Goal: Check status: Check status

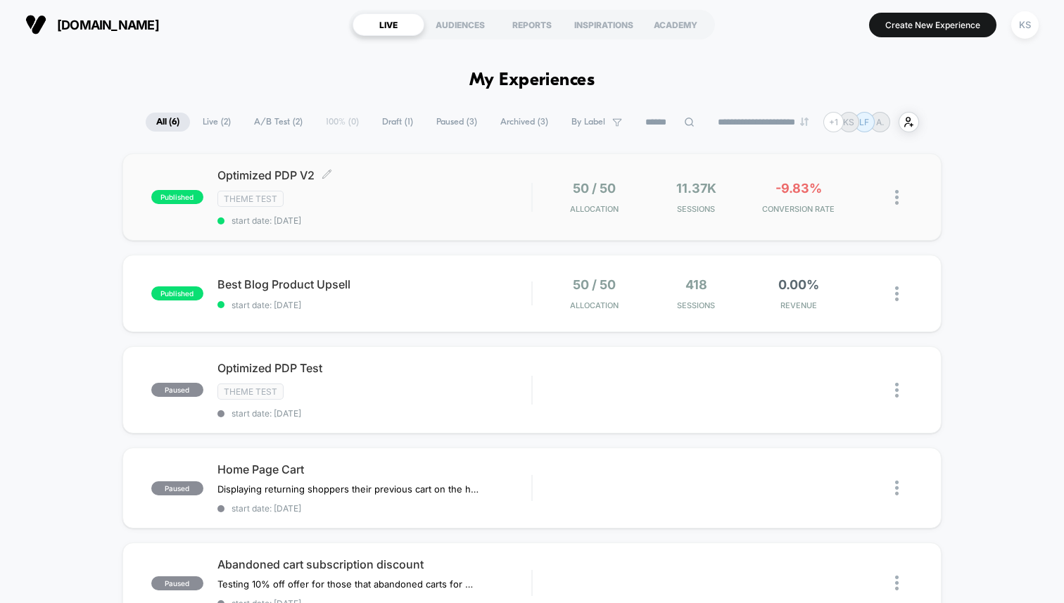
click at [442, 178] on span "Optimized PDP V2 Click to edit experience details" at bounding box center [374, 175] width 314 height 14
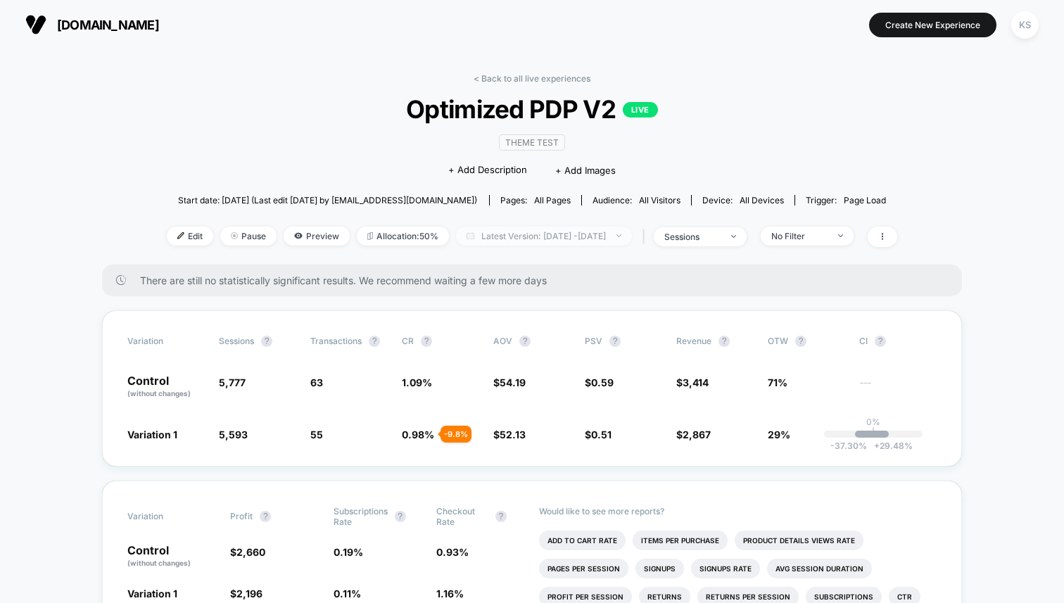
click at [577, 234] on span "Latest Version: [DATE] - [DATE]" at bounding box center [544, 236] width 176 height 19
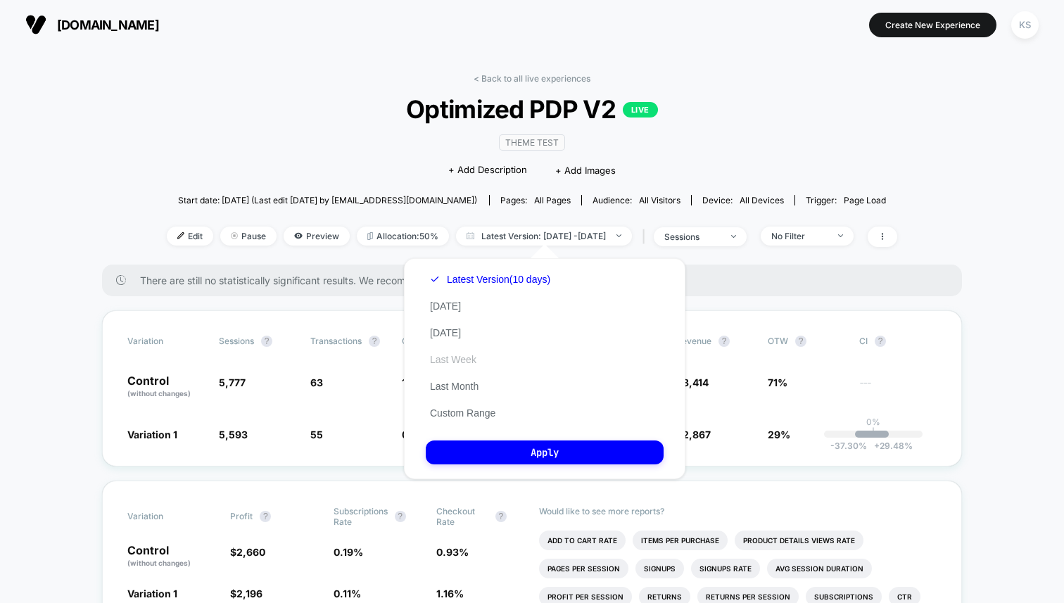
click at [453, 358] on button "Last Week" at bounding box center [453, 359] width 55 height 13
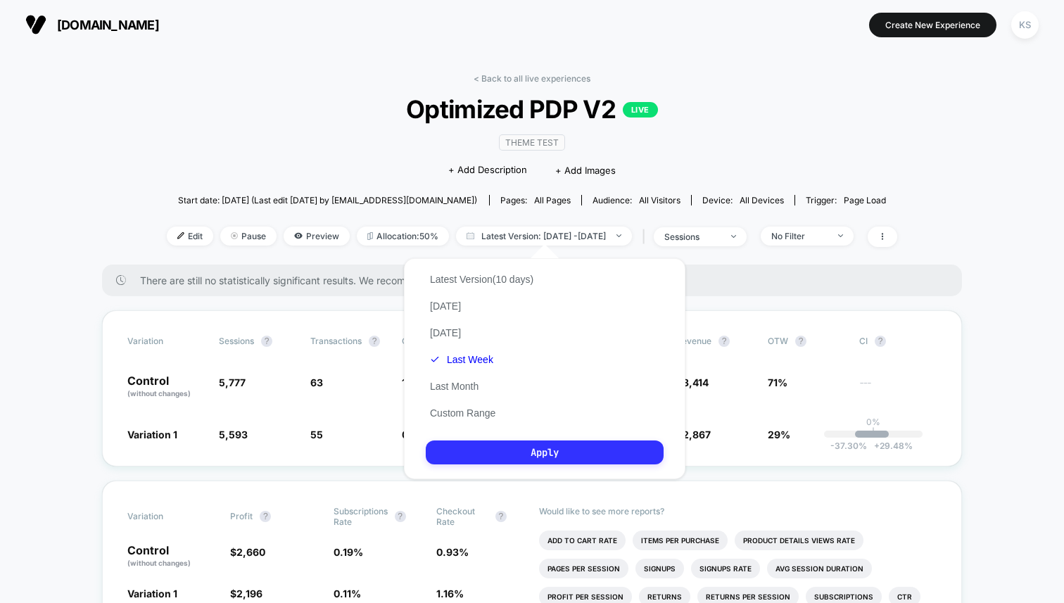
click at [476, 447] on button "Apply" at bounding box center [545, 453] width 238 height 24
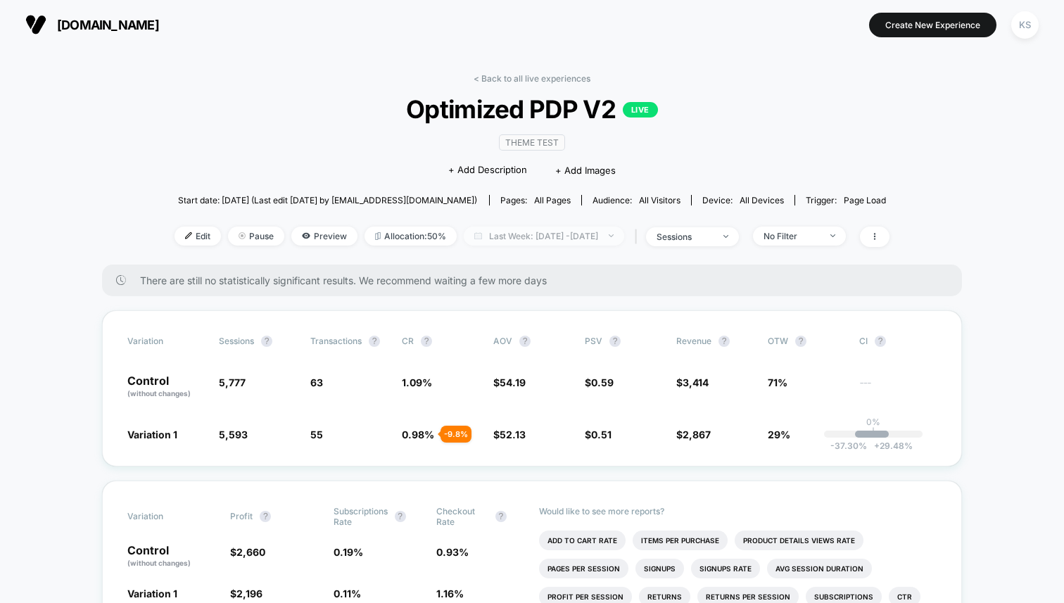
click at [600, 240] on span "Last Week: [DATE] - [DATE]" at bounding box center [544, 236] width 160 height 19
select select "*"
select select "****"
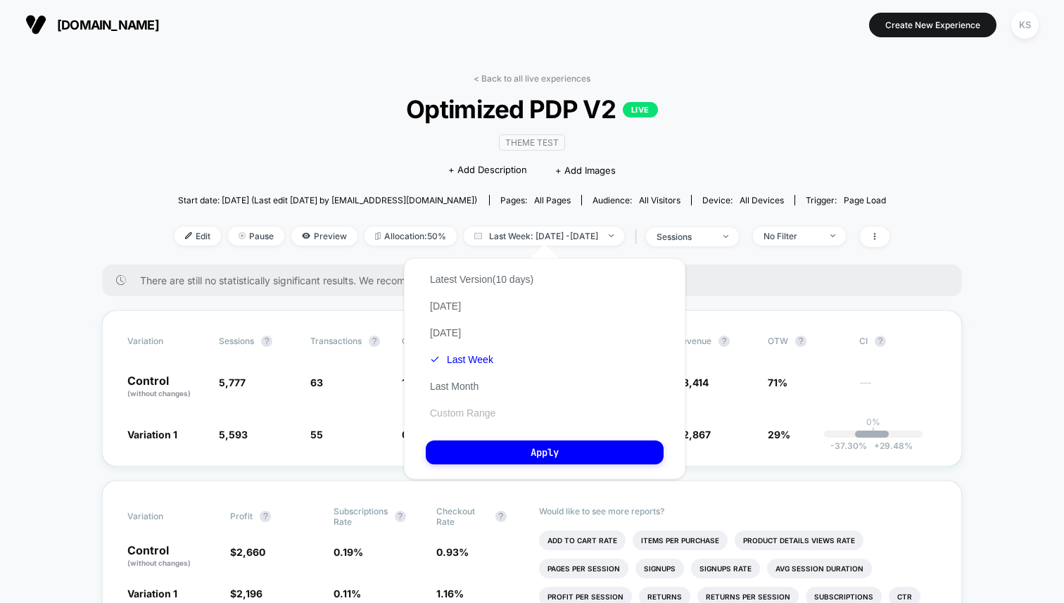
click at [436, 415] on button "Custom Range" at bounding box center [463, 413] width 74 height 13
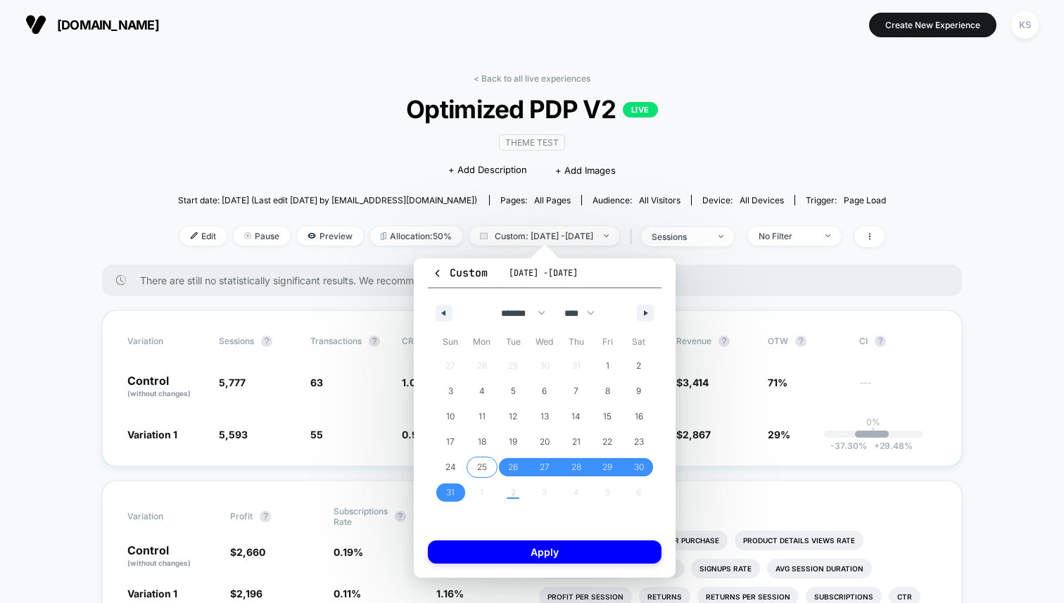
click at [479, 461] on span "25" at bounding box center [482, 467] width 10 height 25
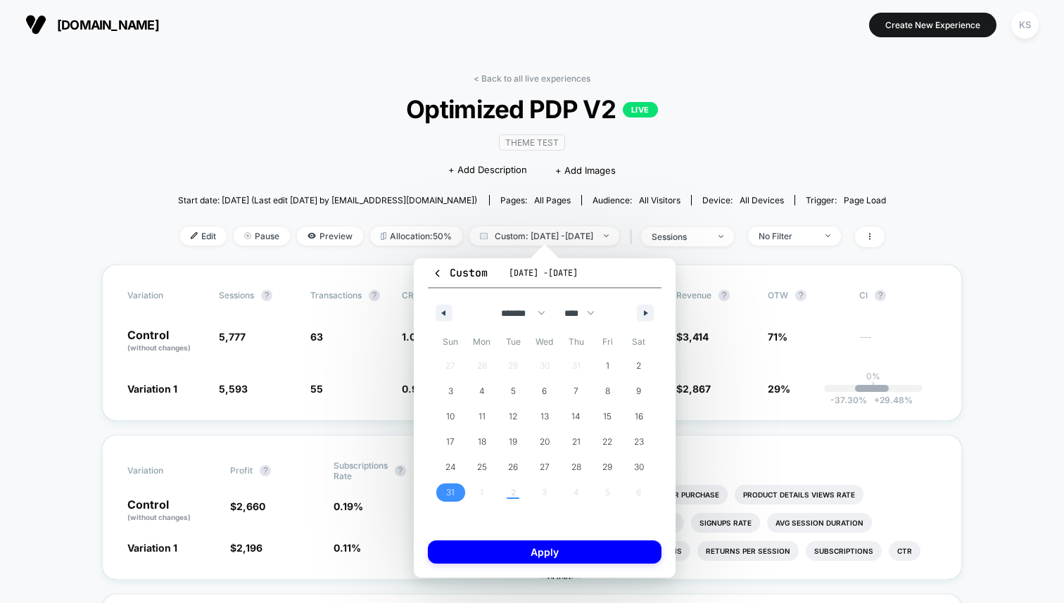
click at [440, 497] on span "31" at bounding box center [451, 492] width 32 height 18
click at [476, 471] on span "25" at bounding box center [483, 467] width 32 height 18
click at [582, 468] on span "28" at bounding box center [576, 467] width 32 height 18
